Goal: Information Seeking & Learning: Learn about a topic

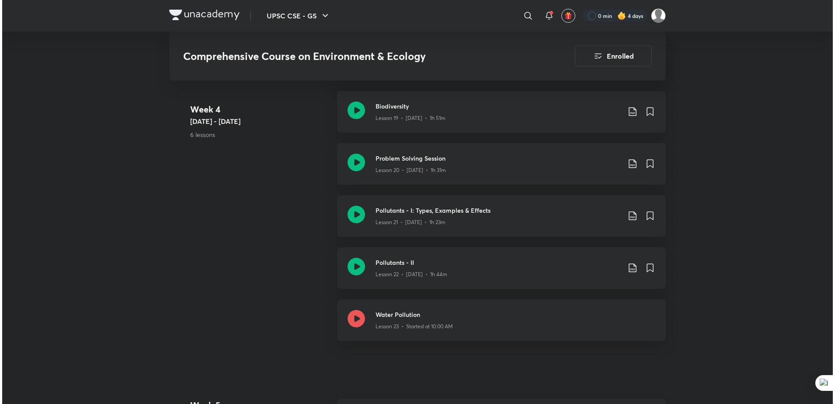
scroll to position [1560, 0]
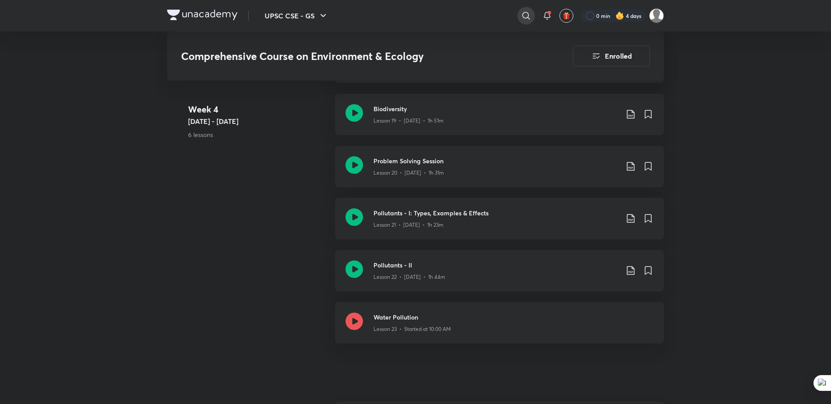
click at [529, 10] on icon at bounding box center [526, 15] width 10 height 10
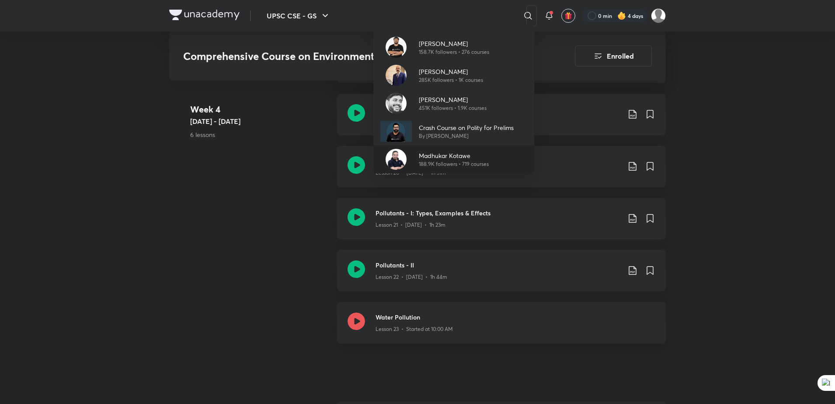
click at [455, 157] on p "Madhukar Kotawe" at bounding box center [454, 155] width 70 height 9
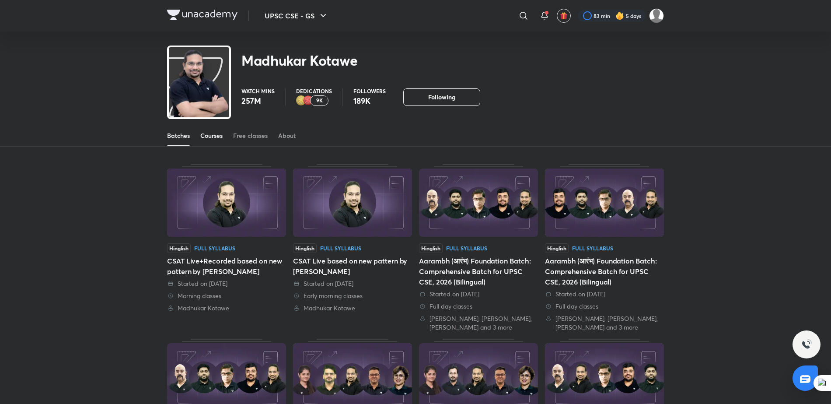
click at [215, 138] on div "Courses" at bounding box center [211, 135] width 22 height 9
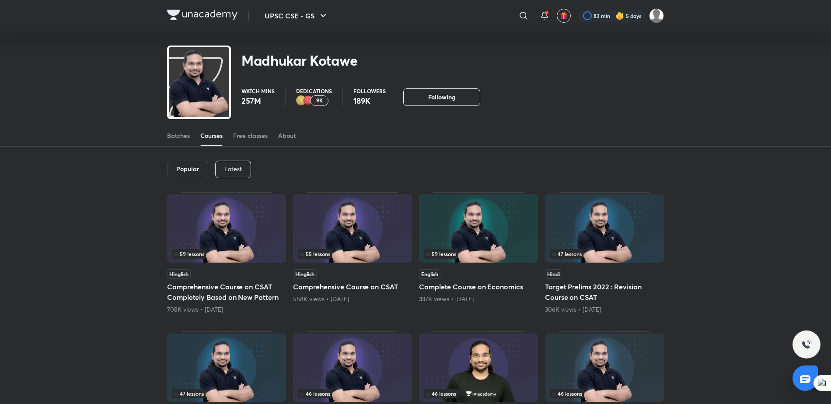
click at [229, 179] on div "Popular Latest" at bounding box center [415, 168] width 497 height 45
click at [239, 170] on p "Latest" at bounding box center [232, 168] width 17 height 7
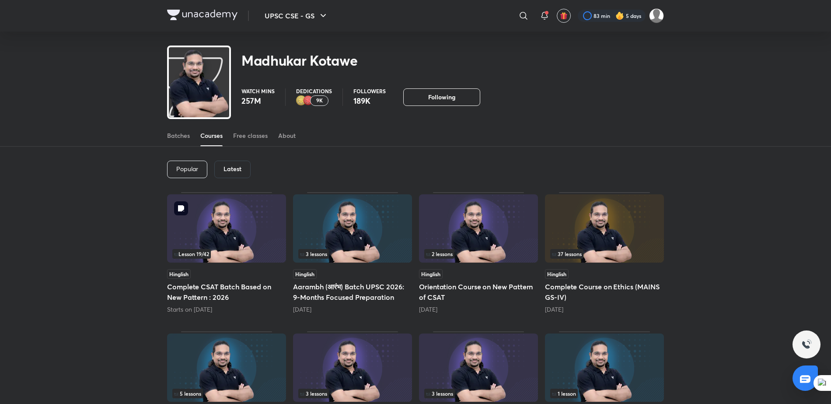
click at [247, 238] on img at bounding box center [226, 228] width 119 height 68
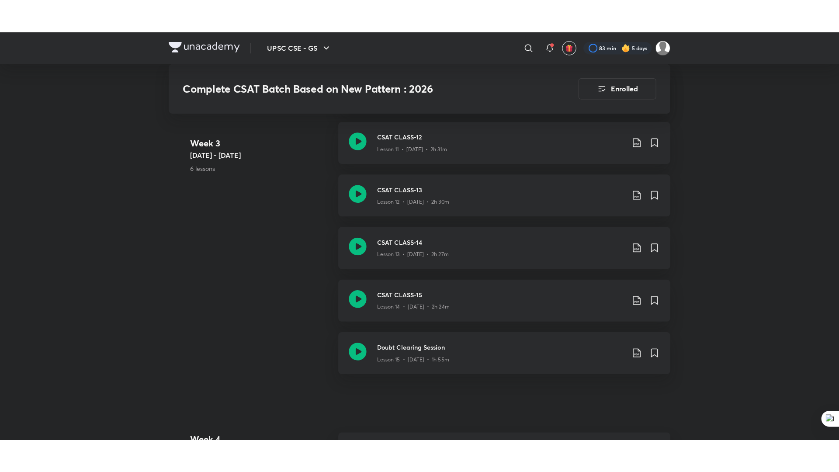
scroll to position [1075, 0]
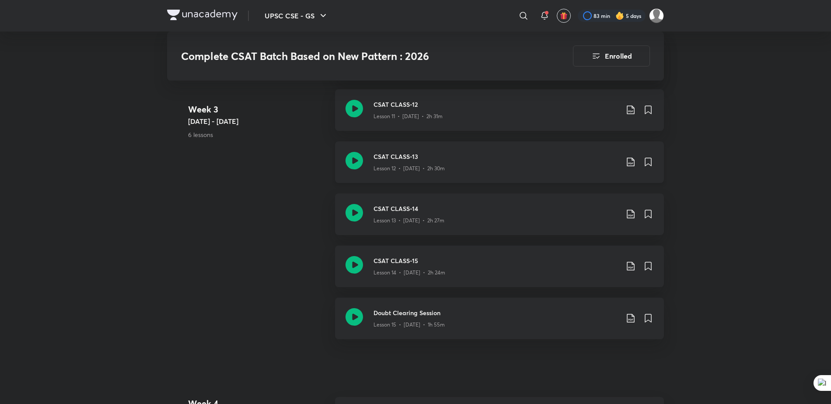
click at [413, 166] on p "Lesson 12 • [DATE] • 2h 30m" at bounding box center [408, 168] width 71 height 8
